Goal: Task Accomplishment & Management: Use online tool/utility

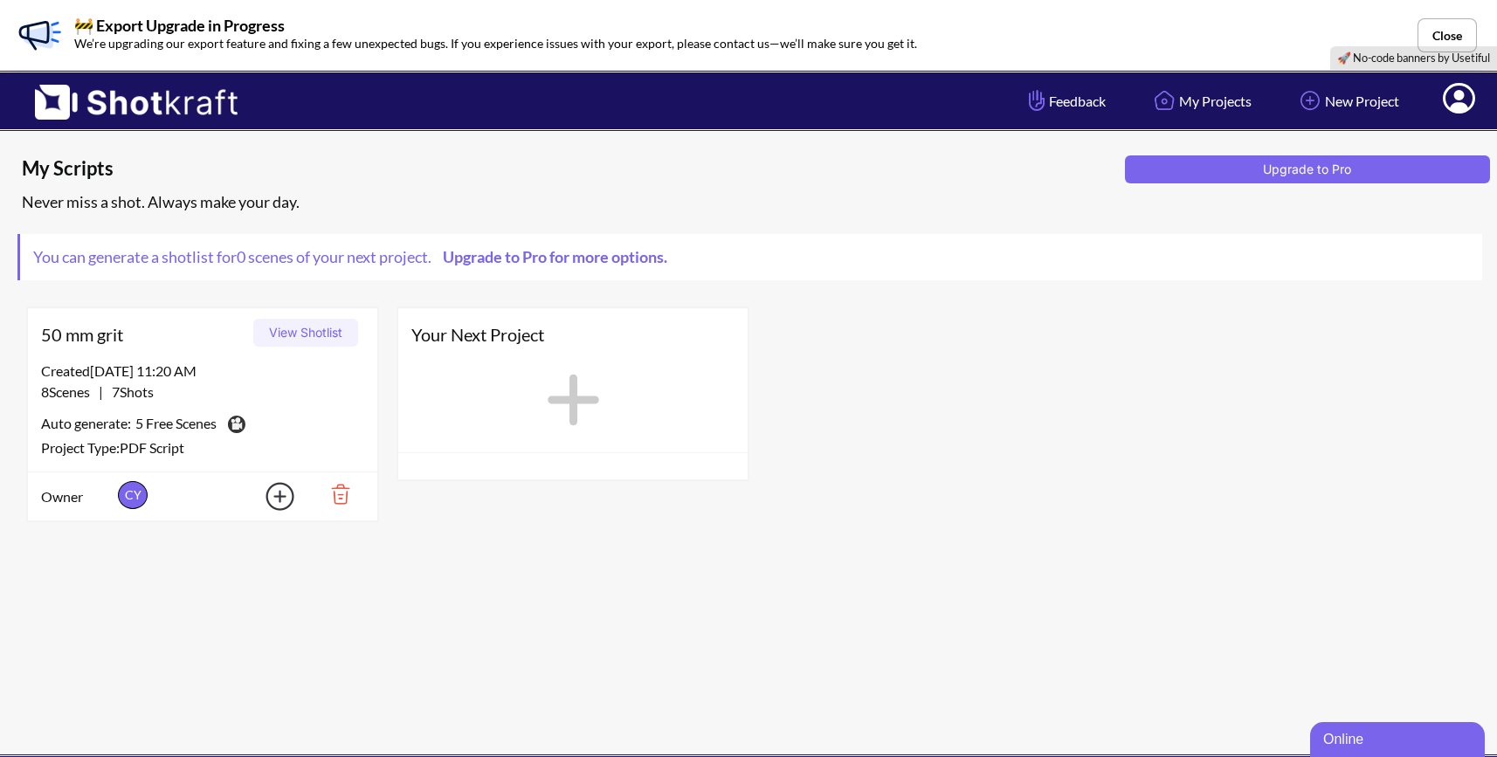
click at [568, 406] on icon at bounding box center [573, 400] width 71 height 79
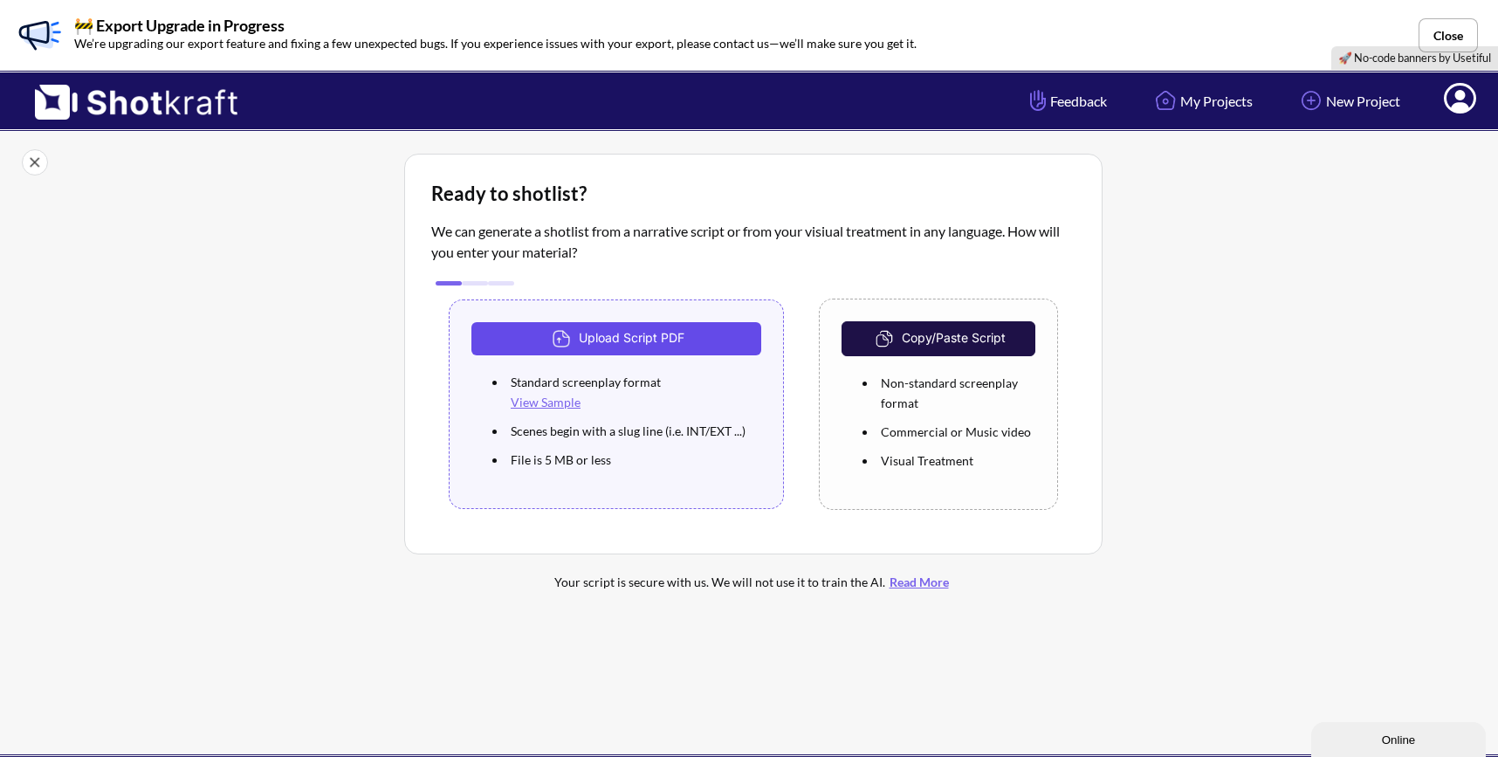
click at [642, 339] on button "Upload Script PDF" at bounding box center [616, 338] width 290 height 33
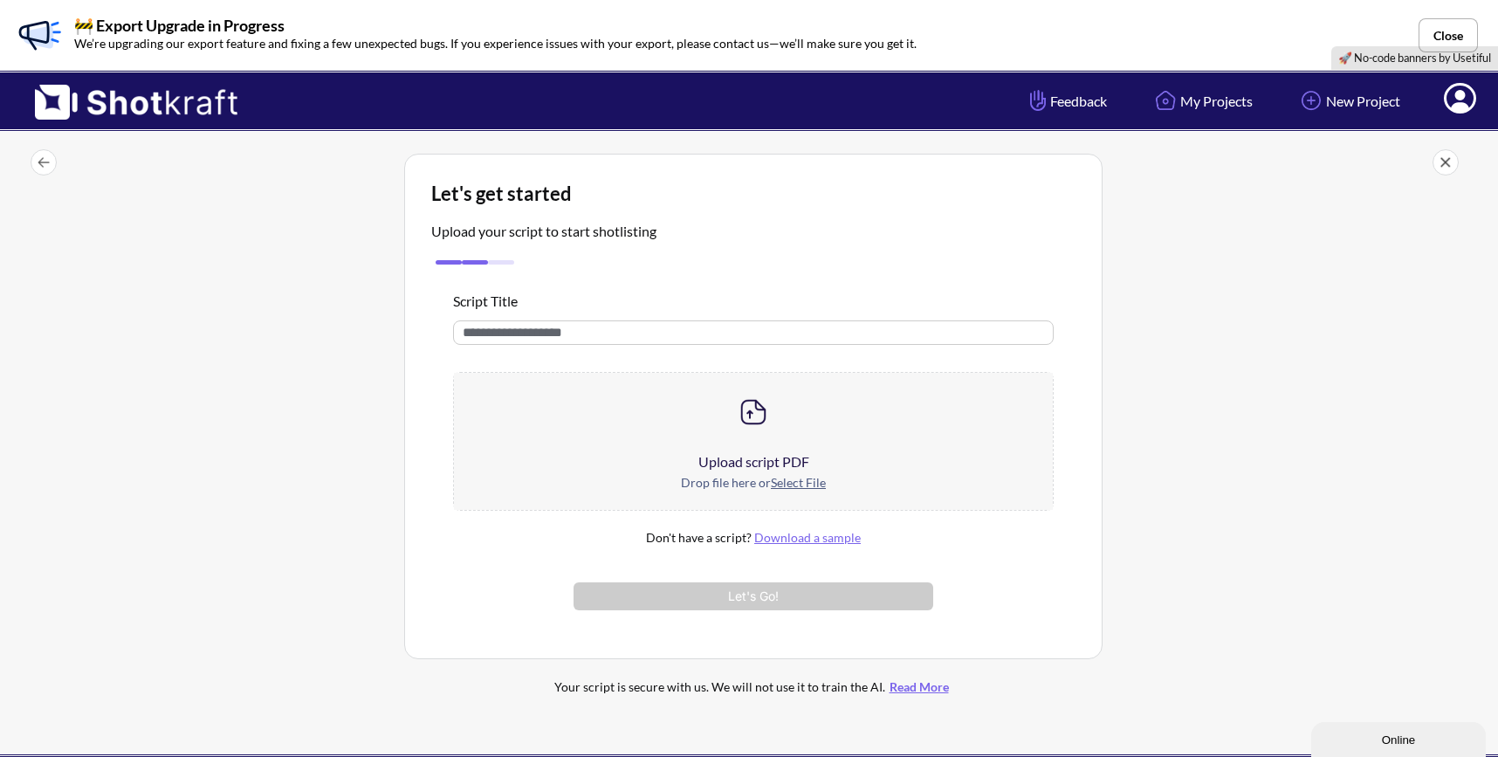
click at [625, 432] on div at bounding box center [753, 412] width 599 height 79
click at [670, 333] on input "text" at bounding box center [753, 332] width 601 height 24
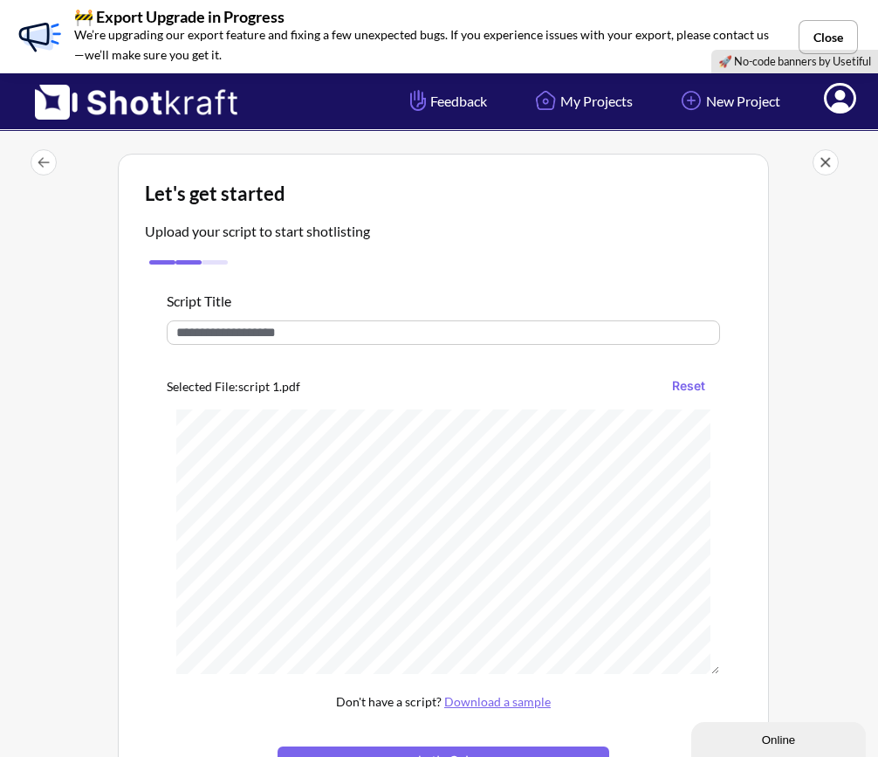
click at [363, 325] on input "text" at bounding box center [444, 332] width 554 height 24
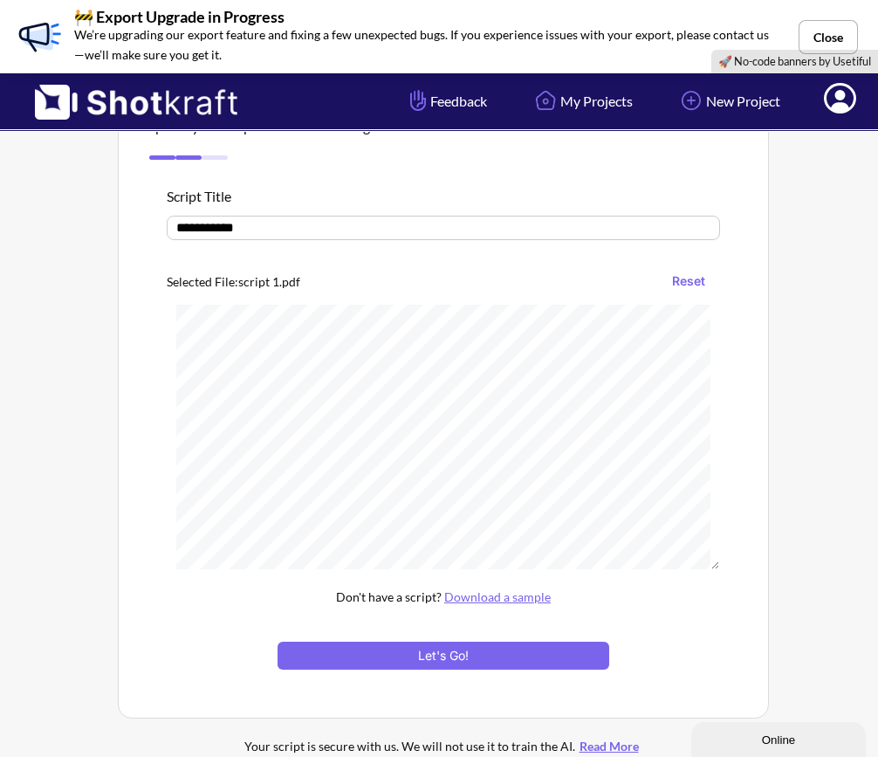
scroll to position [110, 0]
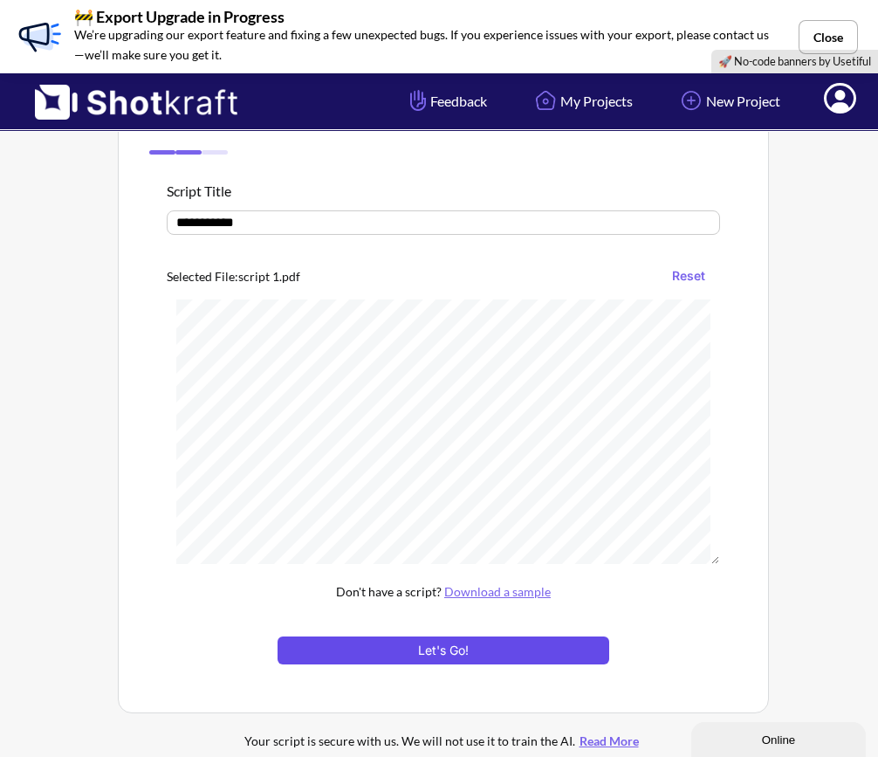
type input "**********"
click at [536, 656] on button "Let's Go!" at bounding box center [444, 651] width 332 height 28
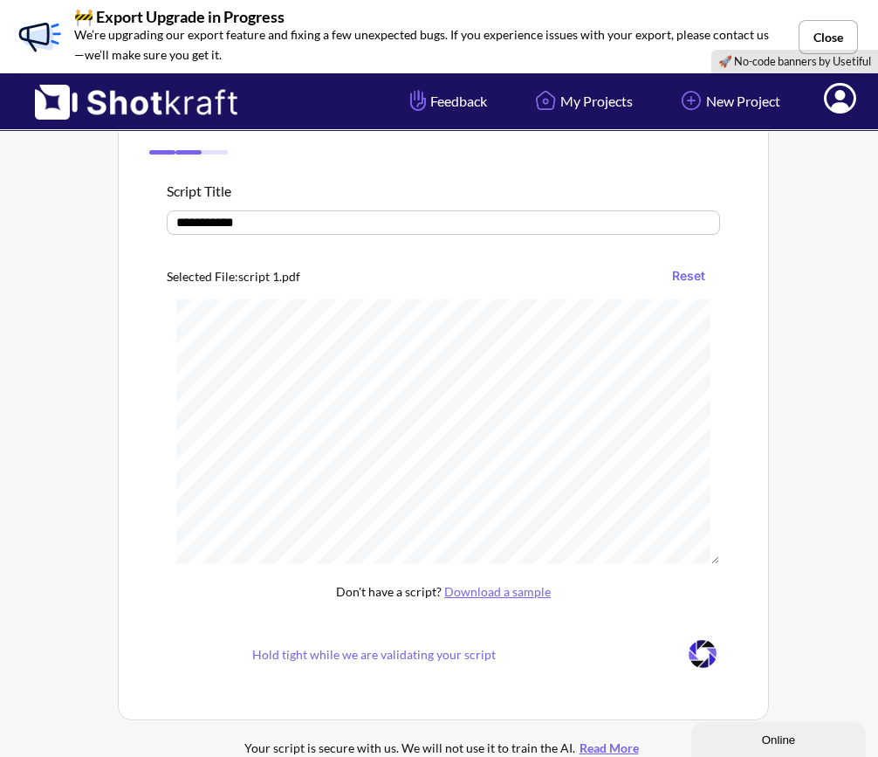
scroll to position [59, 0]
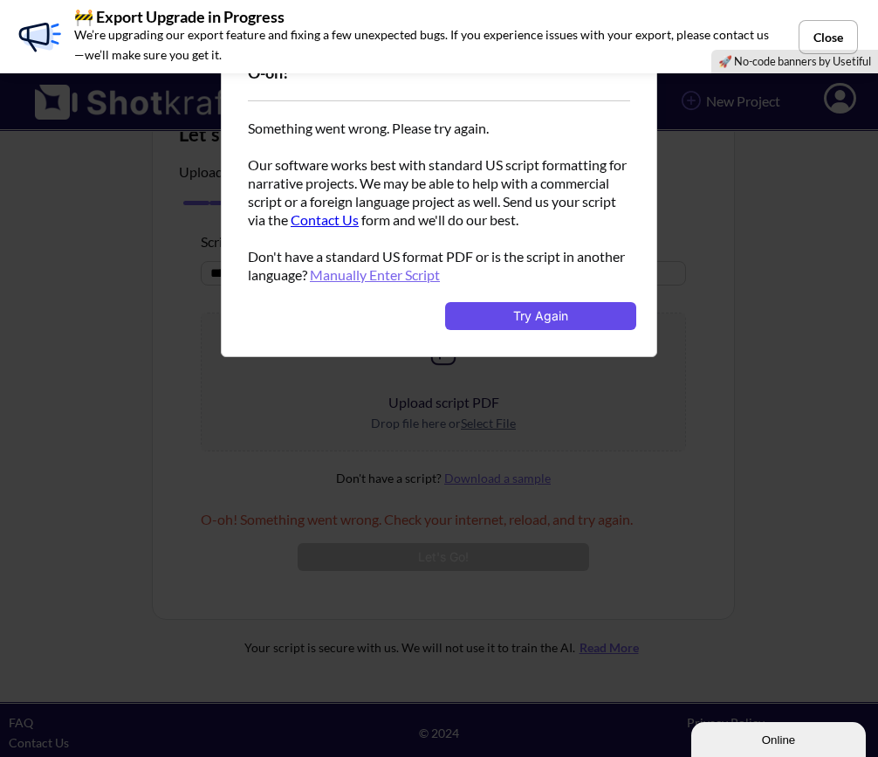
click at [540, 303] on button "Try Again" at bounding box center [540, 316] width 191 height 28
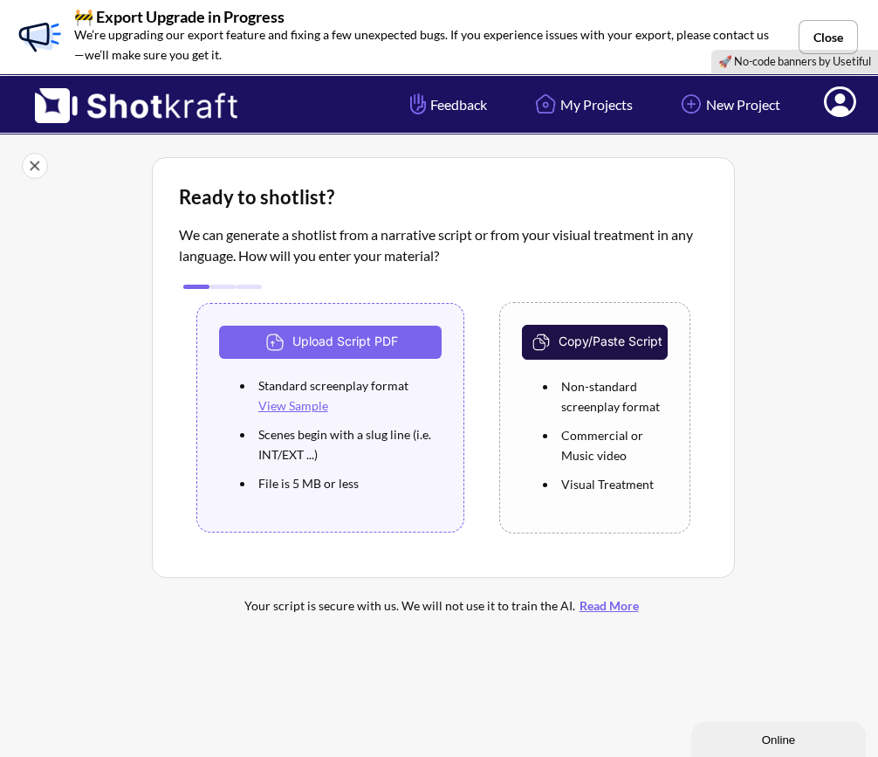
click at [648, 341] on button "Copy/Paste Script" at bounding box center [595, 342] width 146 height 35
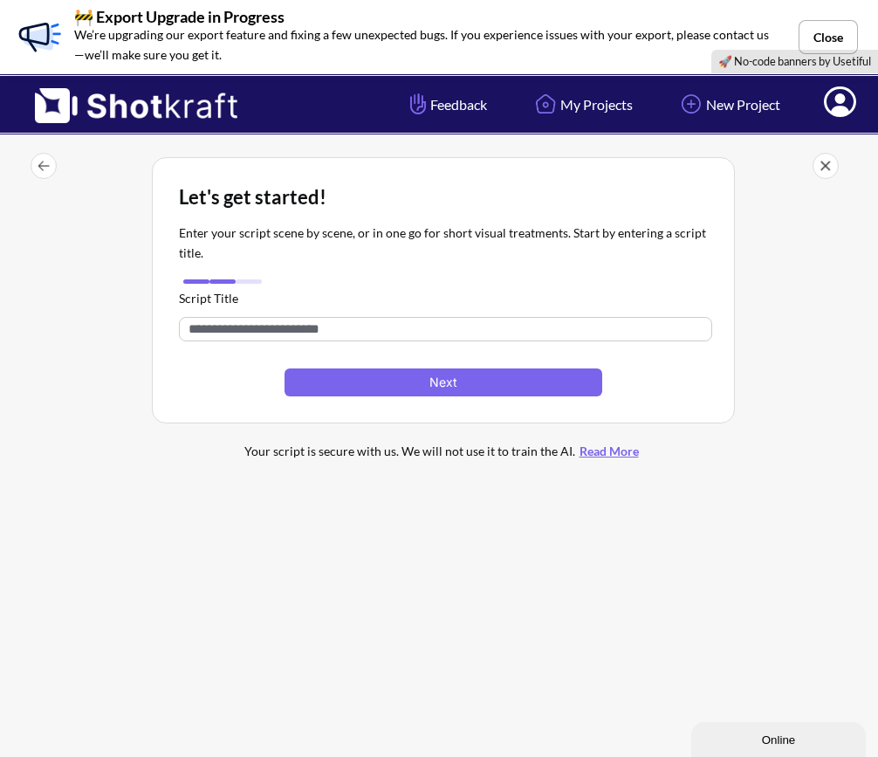
click at [366, 333] on input "text" at bounding box center [446, 329] width 534 height 24
type input "**********"
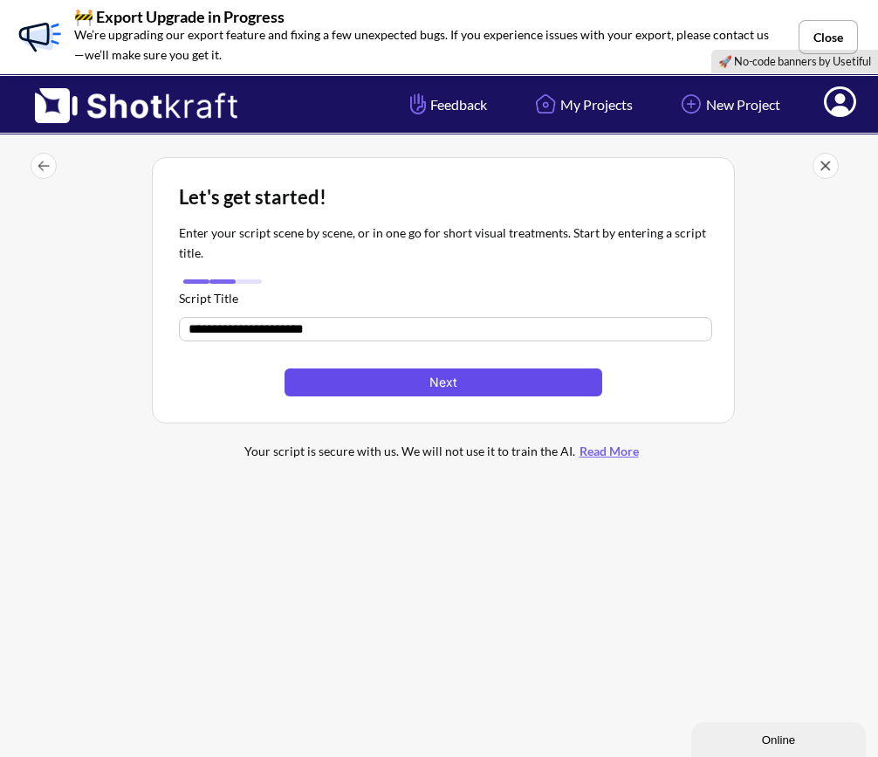
click at [453, 384] on button "Next" at bounding box center [444, 382] width 318 height 28
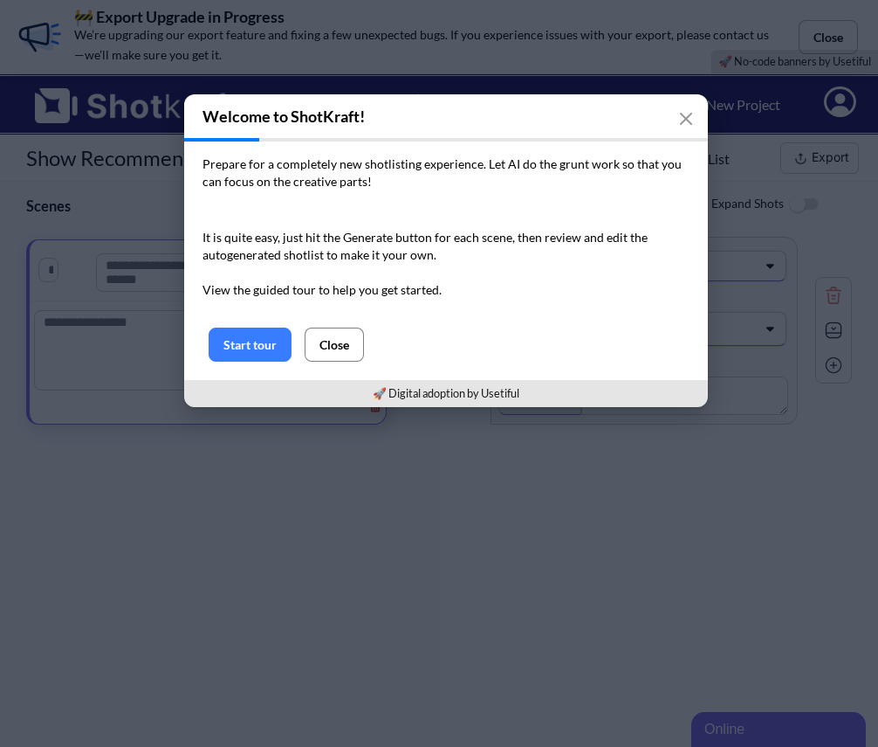
click at [327, 345] on button "Close" at bounding box center [334, 344] width 59 height 34
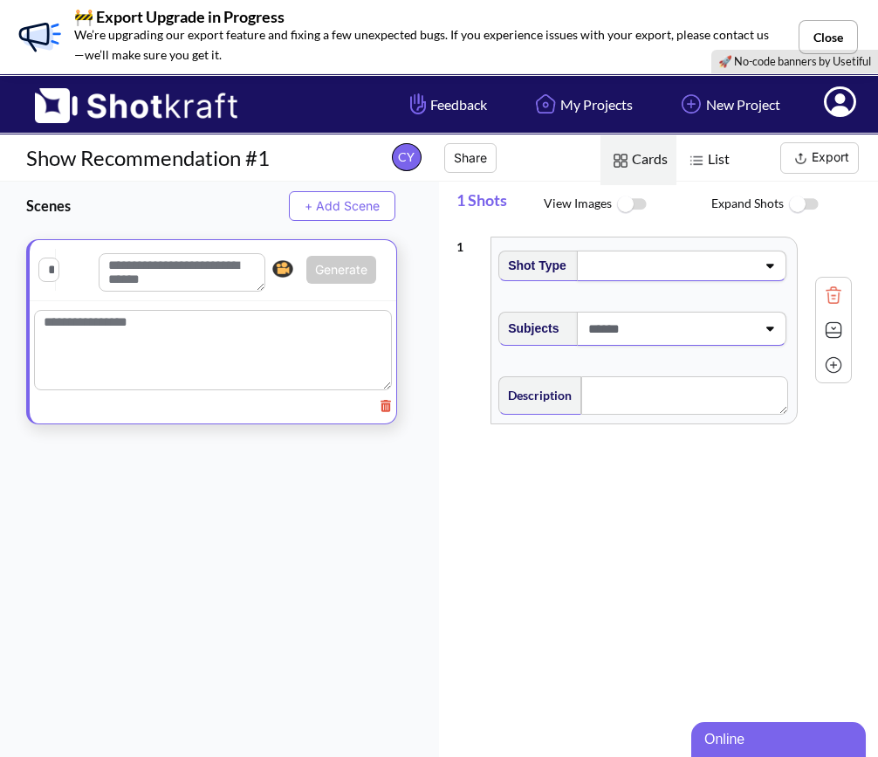
click at [230, 327] on textarea at bounding box center [213, 350] width 358 height 80
click at [281, 323] on textarea "To enrich screen reader interactions, please activate Accessibility in Grammarl…" at bounding box center [213, 353] width 358 height 87
click at [215, 324] on textarea "To enrich screen reader interactions, please activate Accessibility in Grammarl…" at bounding box center [213, 353] width 358 height 87
paste textarea "**********"
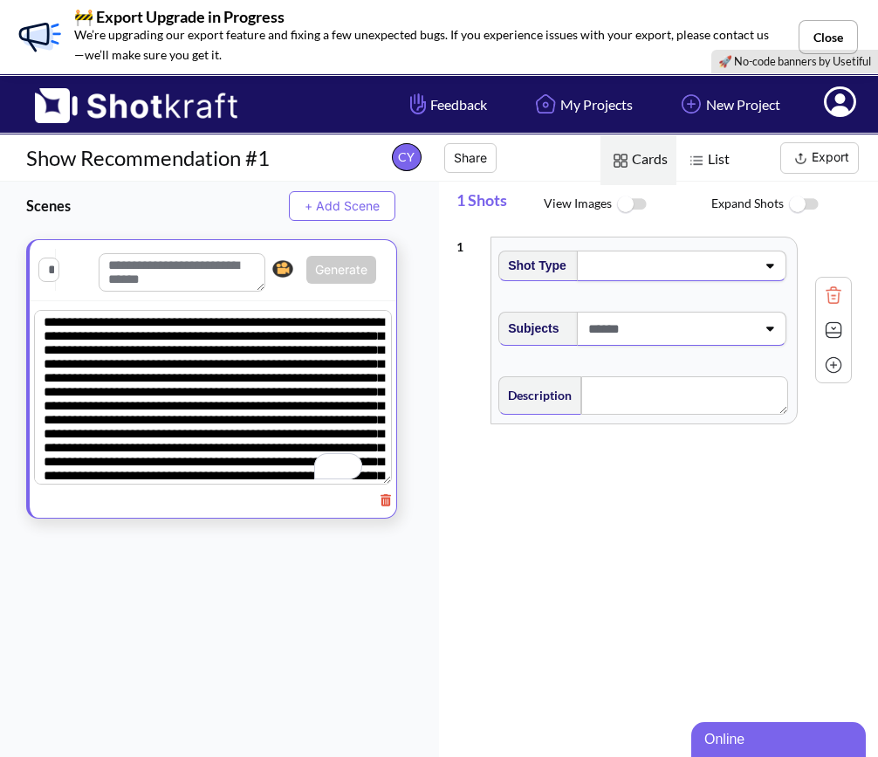
scroll to position [83, 0]
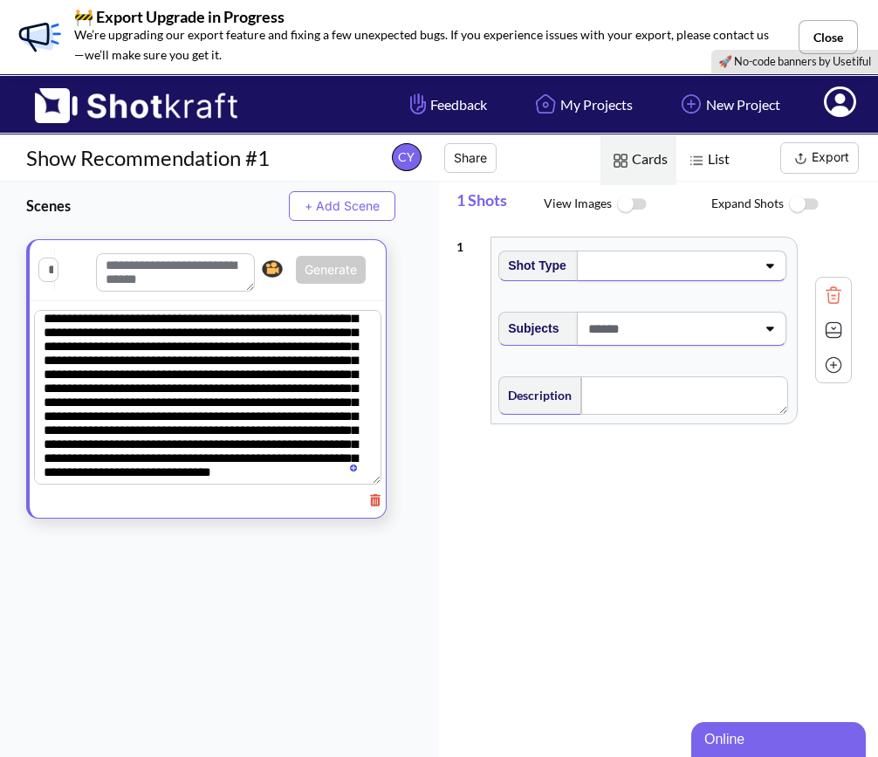
type textarea "**********"
click at [589, 268] on span at bounding box center [677, 265] width 179 height 24
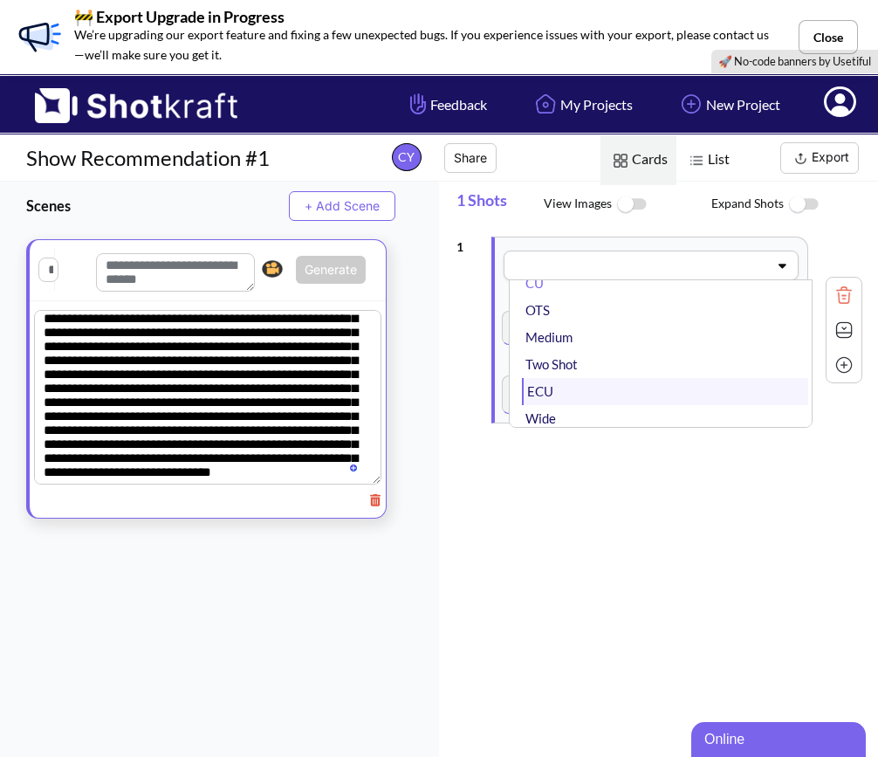
scroll to position [0, 0]
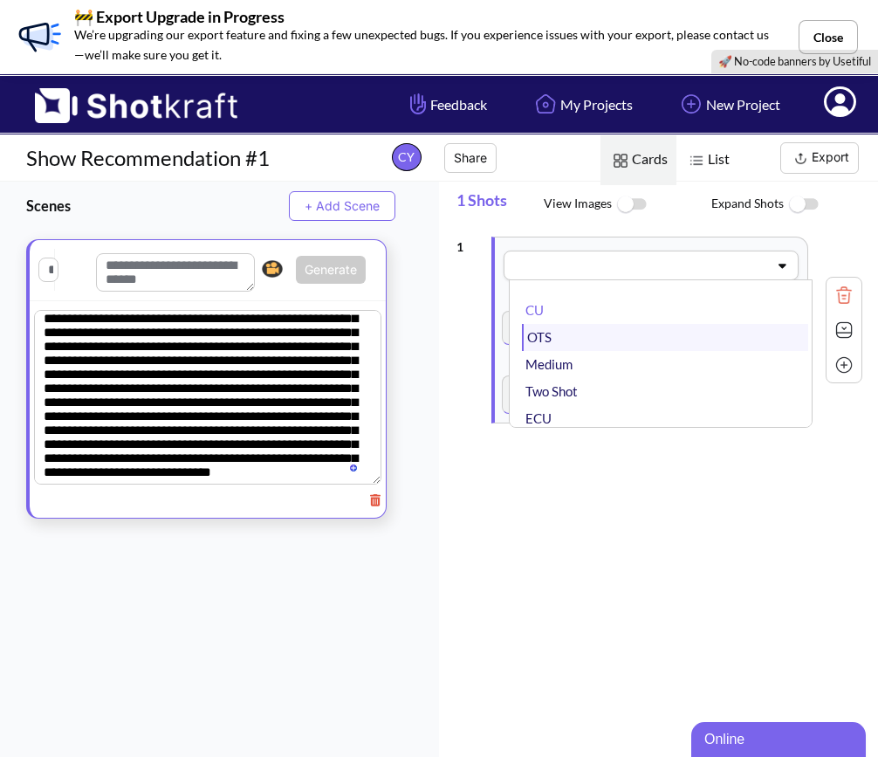
click at [583, 336] on li "OTS" at bounding box center [665, 337] width 286 height 27
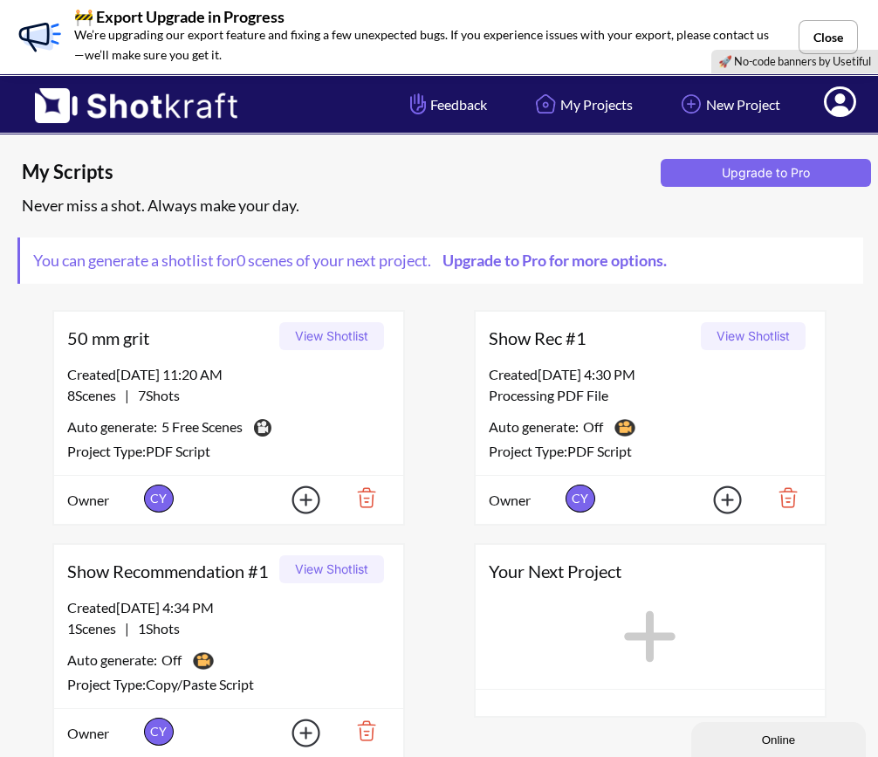
click at [641, 632] on icon at bounding box center [650, 636] width 71 height 79
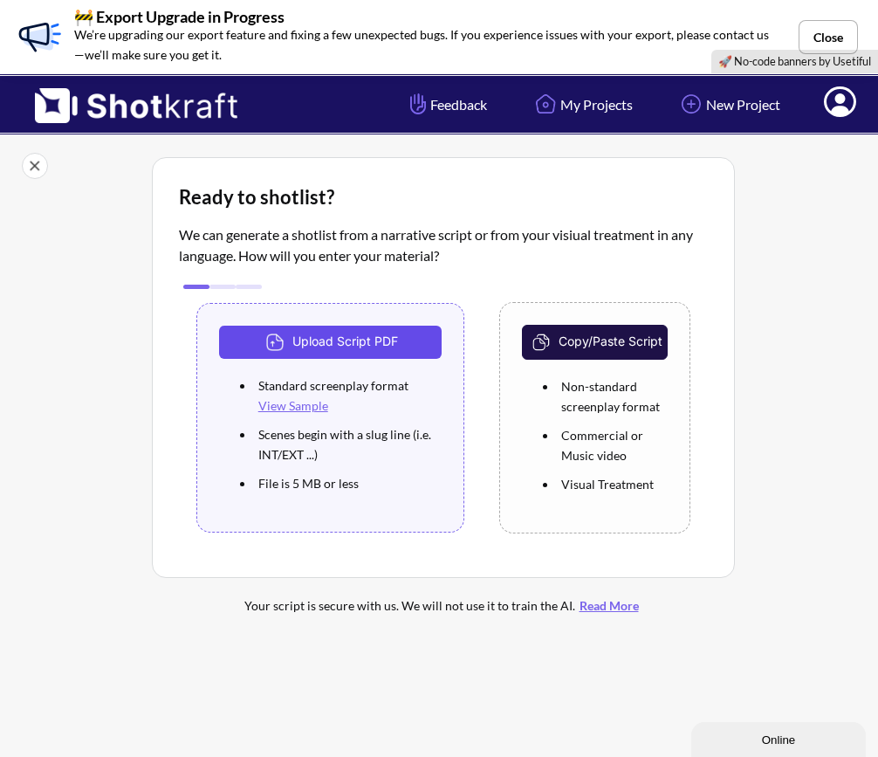
click at [401, 348] on button "Upload Script PDF" at bounding box center [330, 342] width 223 height 33
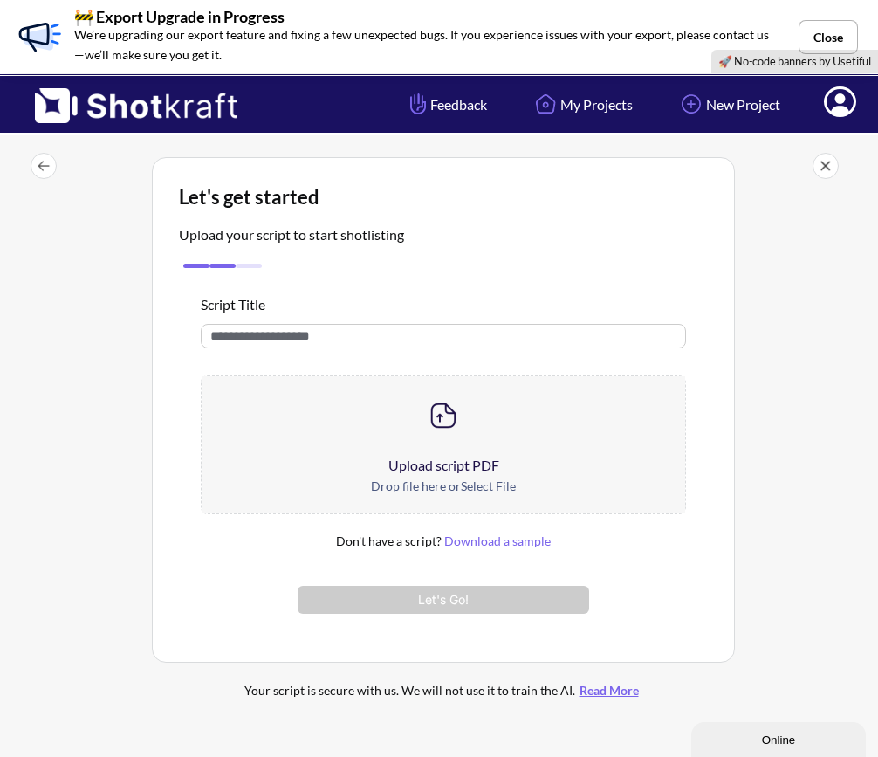
click at [458, 471] on div "Upload script PDF" at bounding box center [444, 465] width 485 height 21
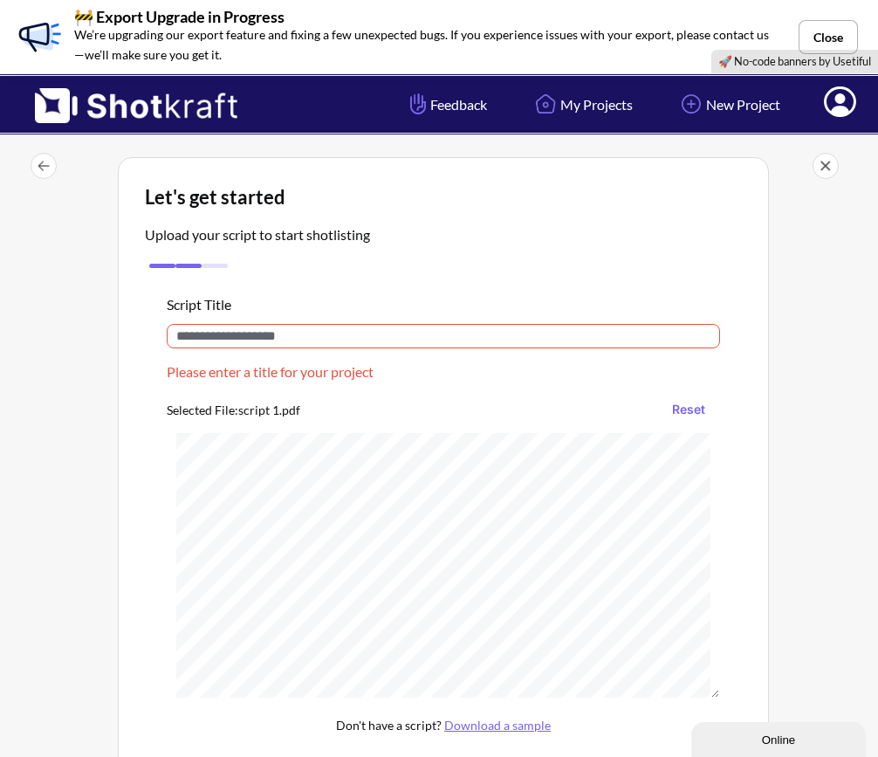
click at [495, 332] on input "text" at bounding box center [444, 336] width 554 height 24
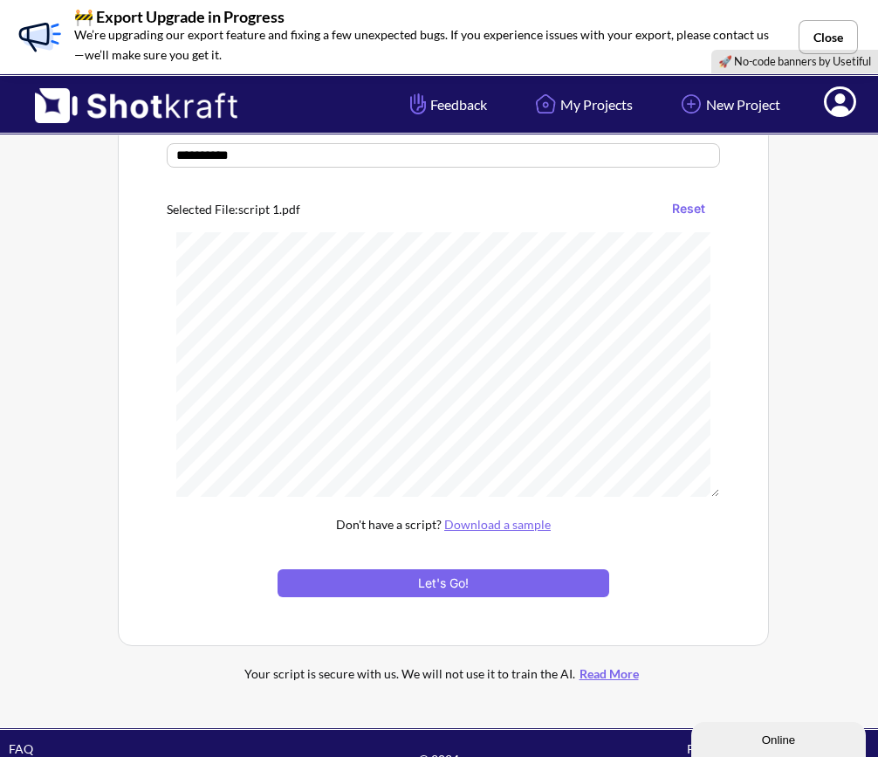
scroll to position [155, 0]
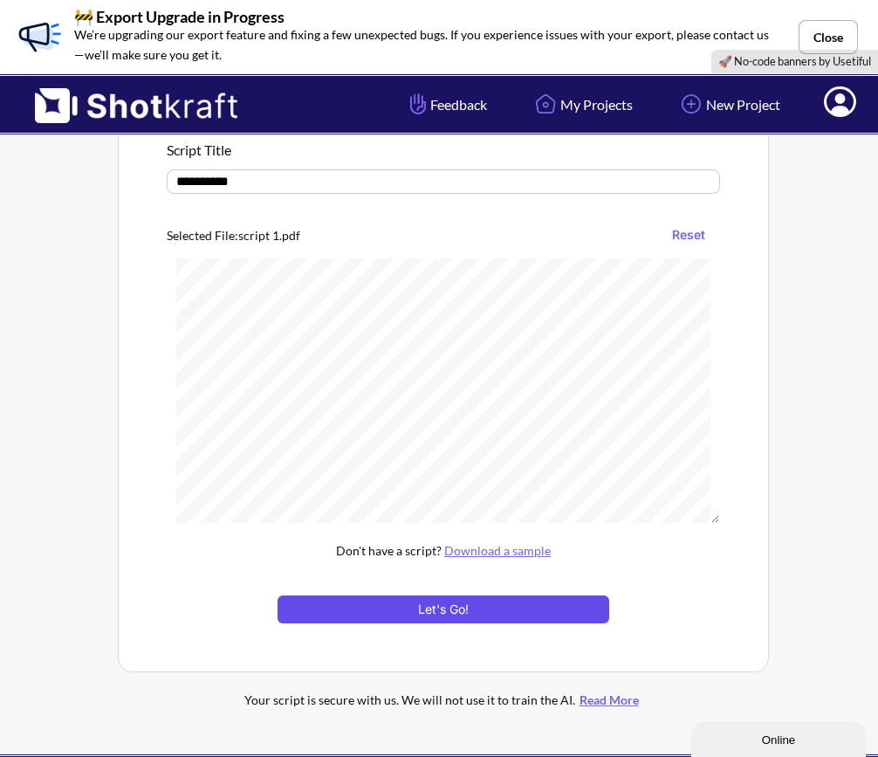
type input "**********"
click at [529, 607] on button "Let's Go!" at bounding box center [444, 609] width 332 height 28
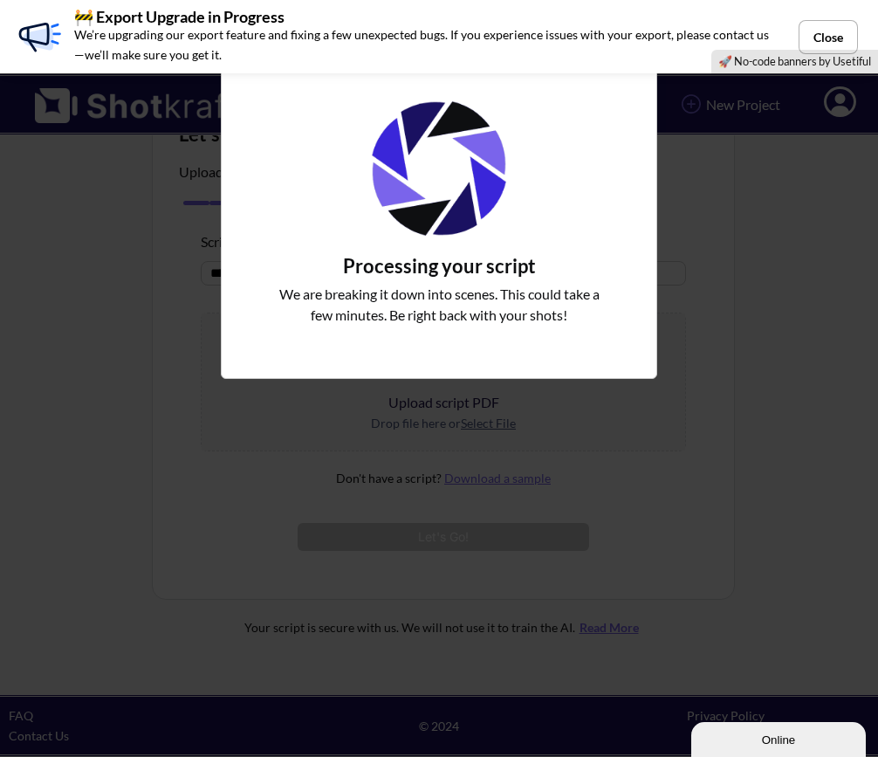
scroll to position [63, 0]
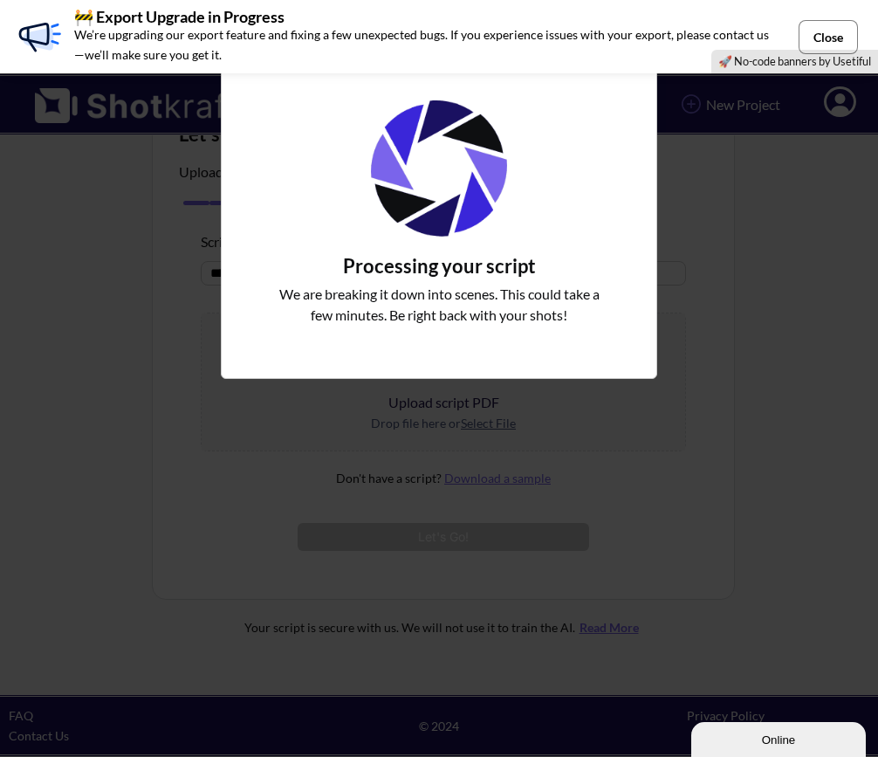
click at [832, 25] on button "Close" at bounding box center [828, 37] width 59 height 34
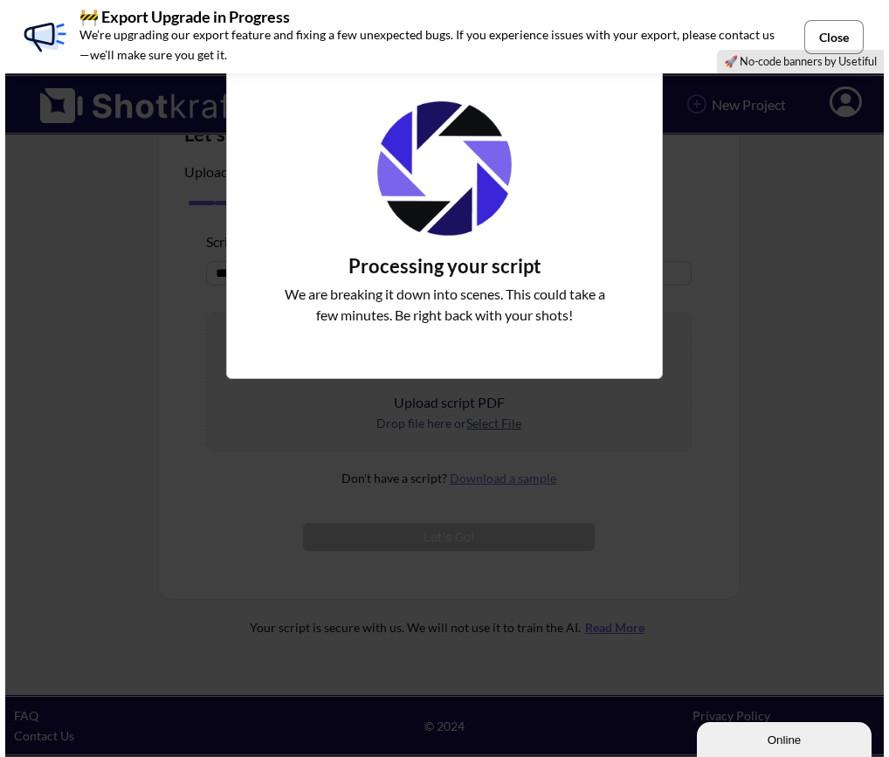
scroll to position [0, 0]
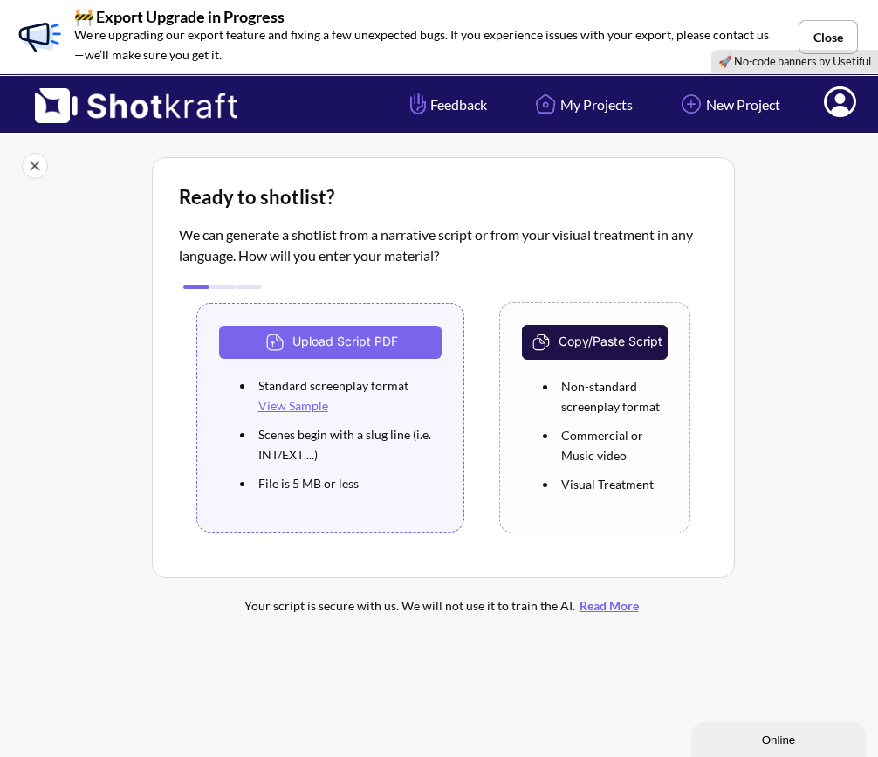
scroll to position [22, 0]
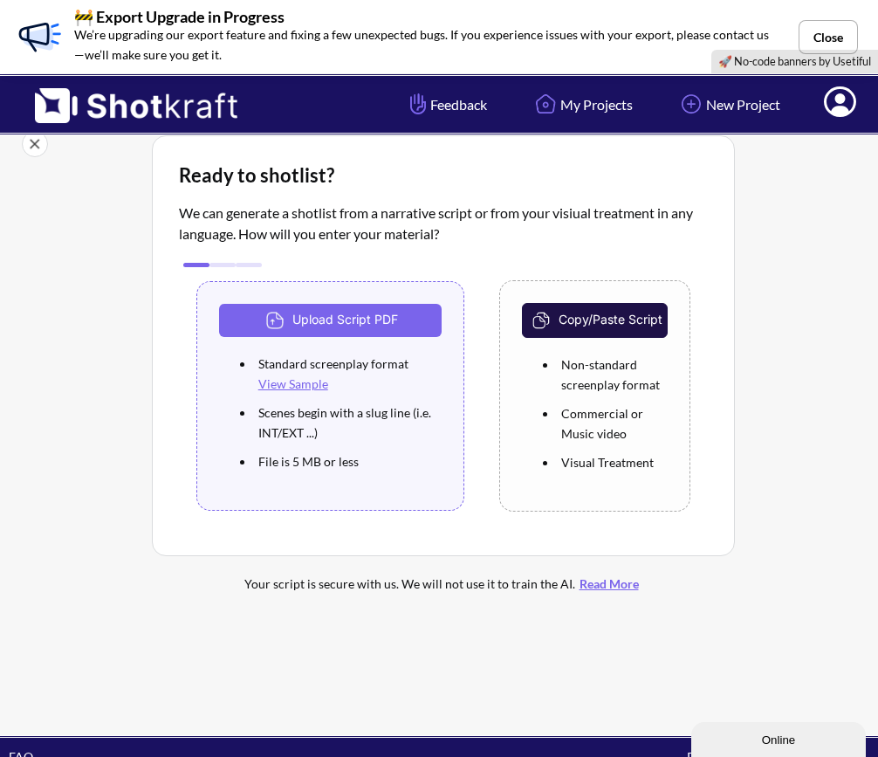
click at [305, 385] on link "View Sample" at bounding box center [293, 383] width 70 height 15
